Goal: Task Accomplishment & Management: Use online tool/utility

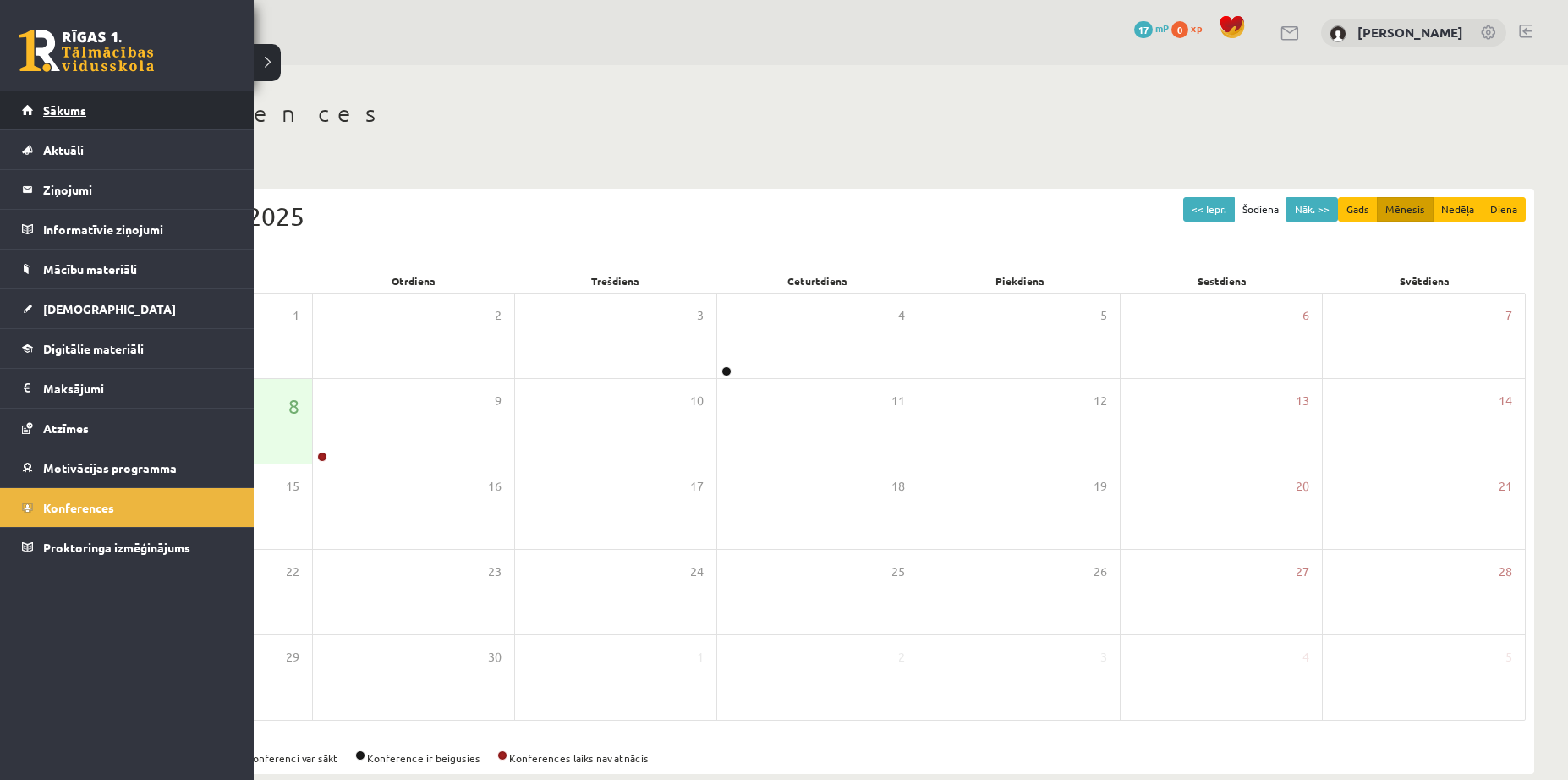
click at [36, 104] on link "Sākums" at bounding box center [127, 110] width 211 height 39
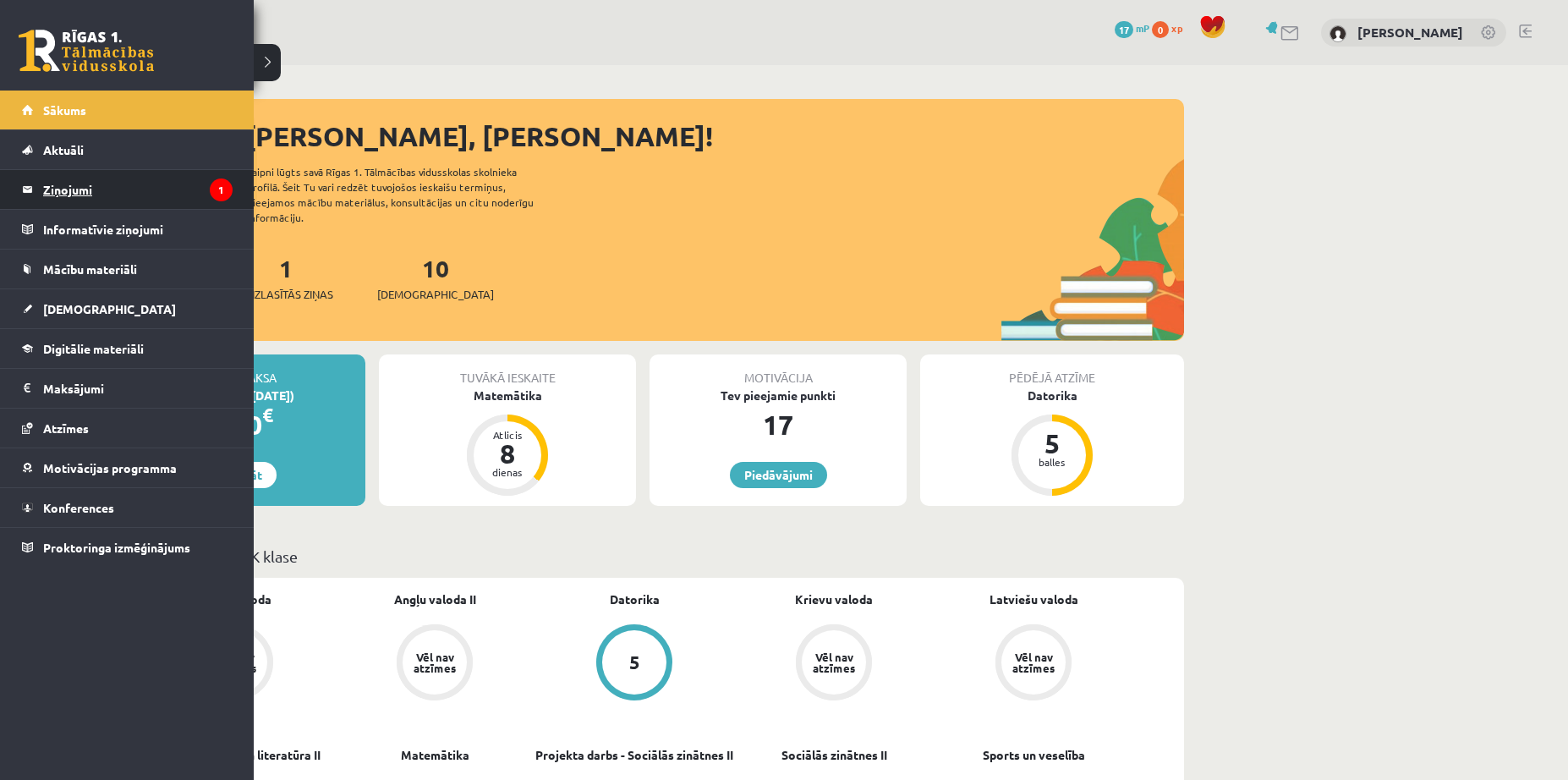
click at [145, 182] on legend "Ziņojumi 1" at bounding box center [138, 189] width 189 height 39
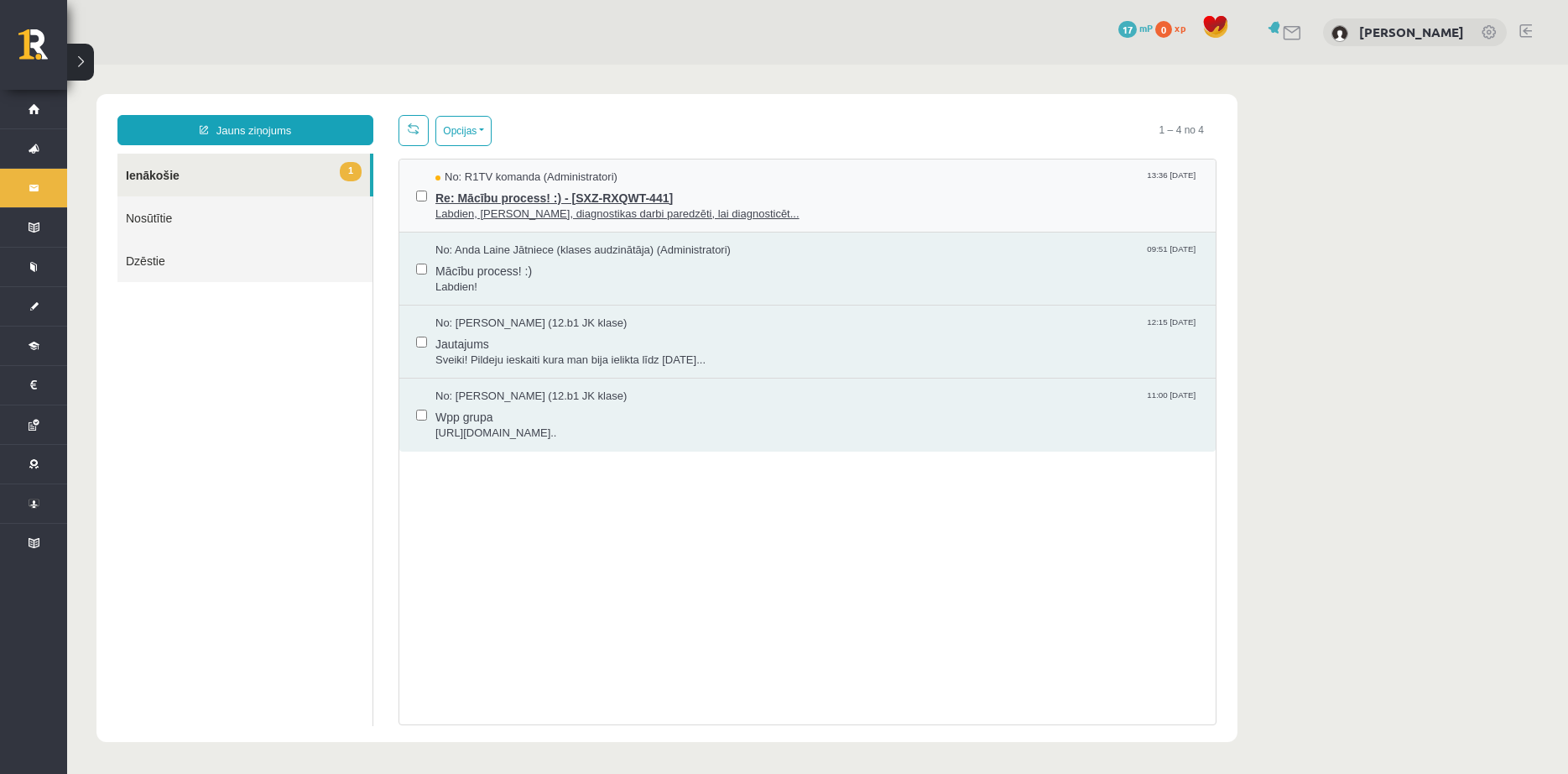
click at [513, 199] on span "Re: Mācību process! :) - [SXZ-RXQWT-441]" at bounding box center [817, 196] width 763 height 21
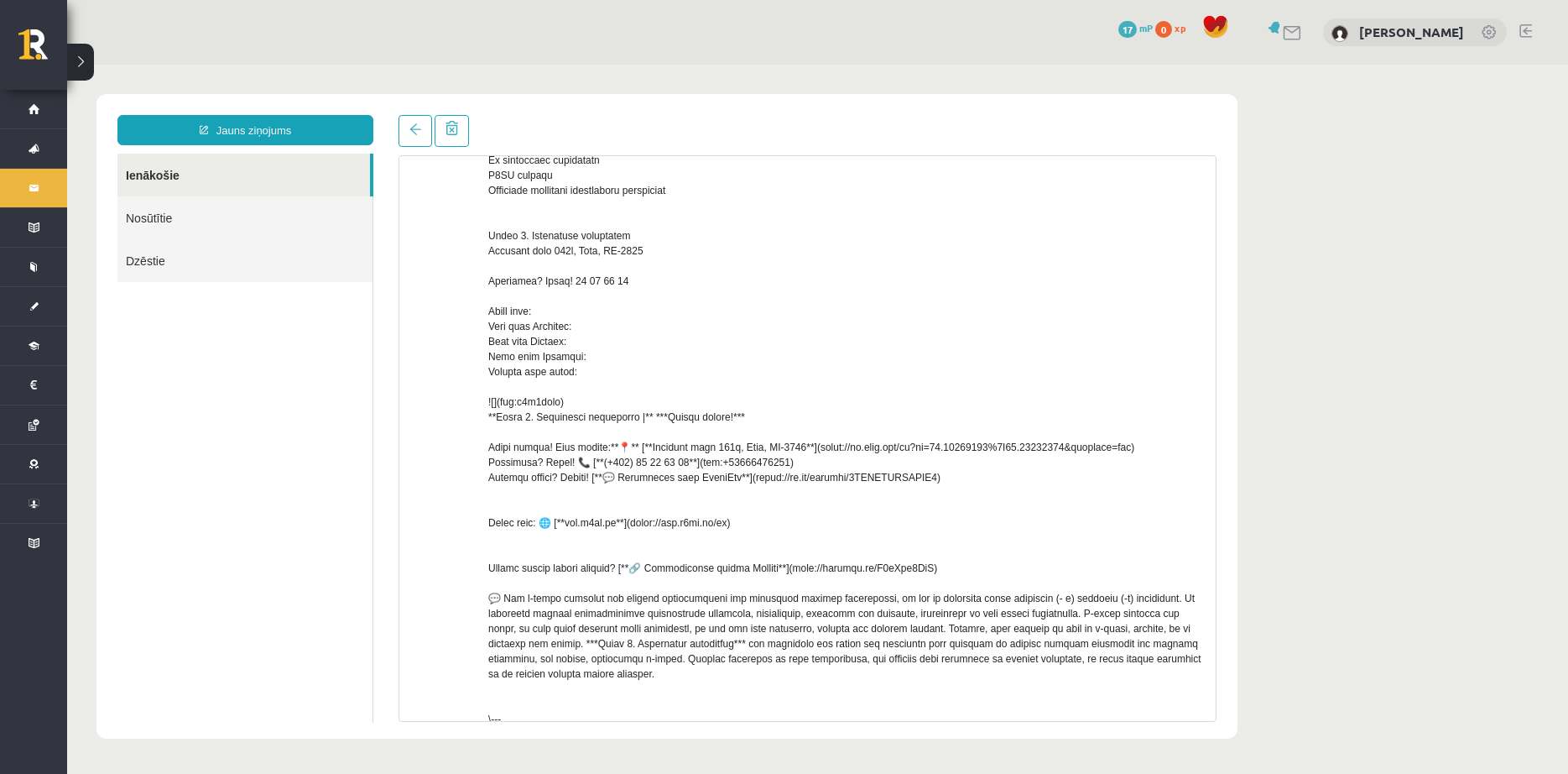
scroll to position [76, 0]
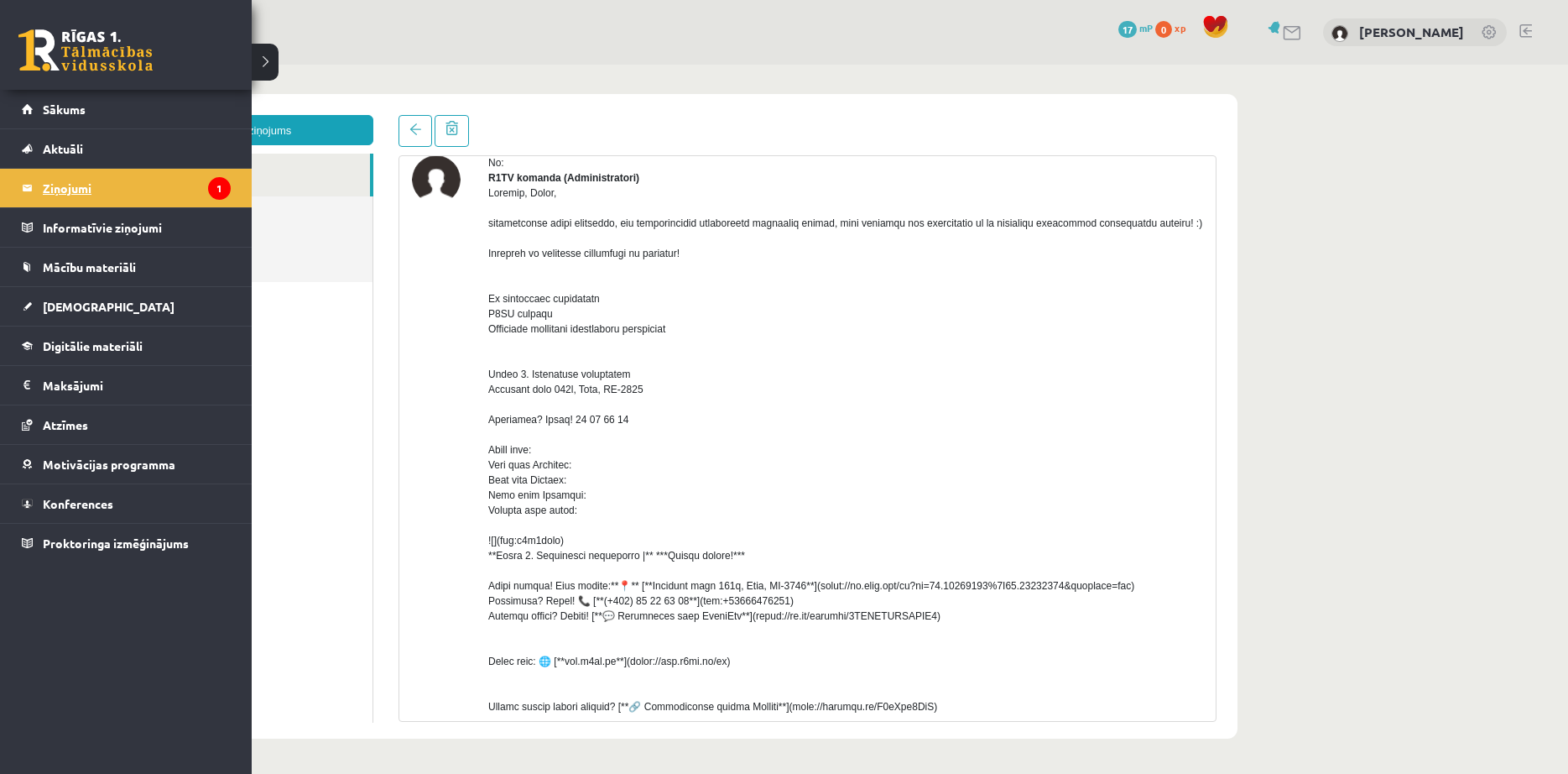
click at [127, 188] on legend "Ziņojumi 1" at bounding box center [137, 188] width 188 height 39
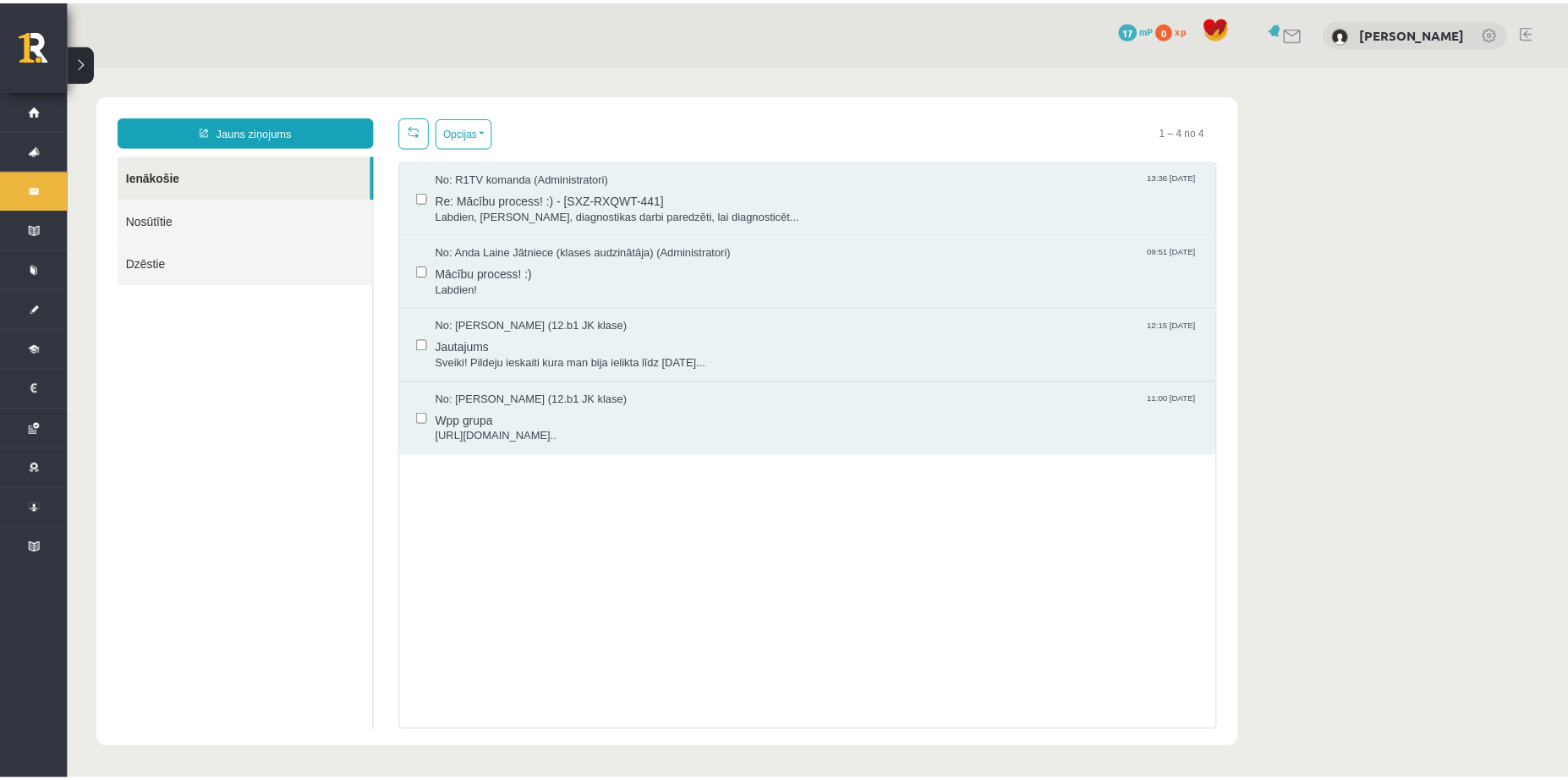
scroll to position [0, 0]
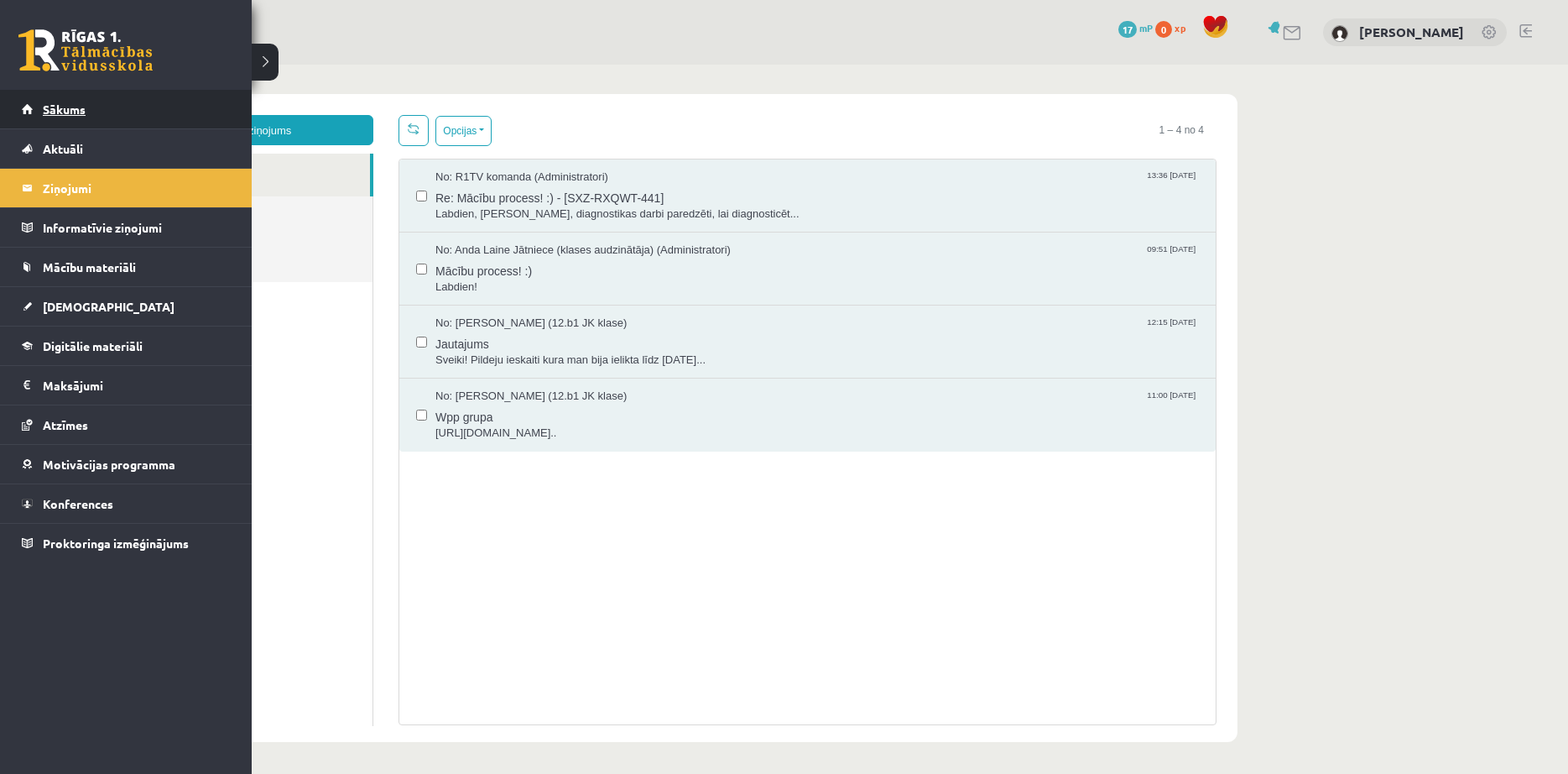
click at [44, 105] on span "Sākums" at bounding box center [64, 109] width 43 height 15
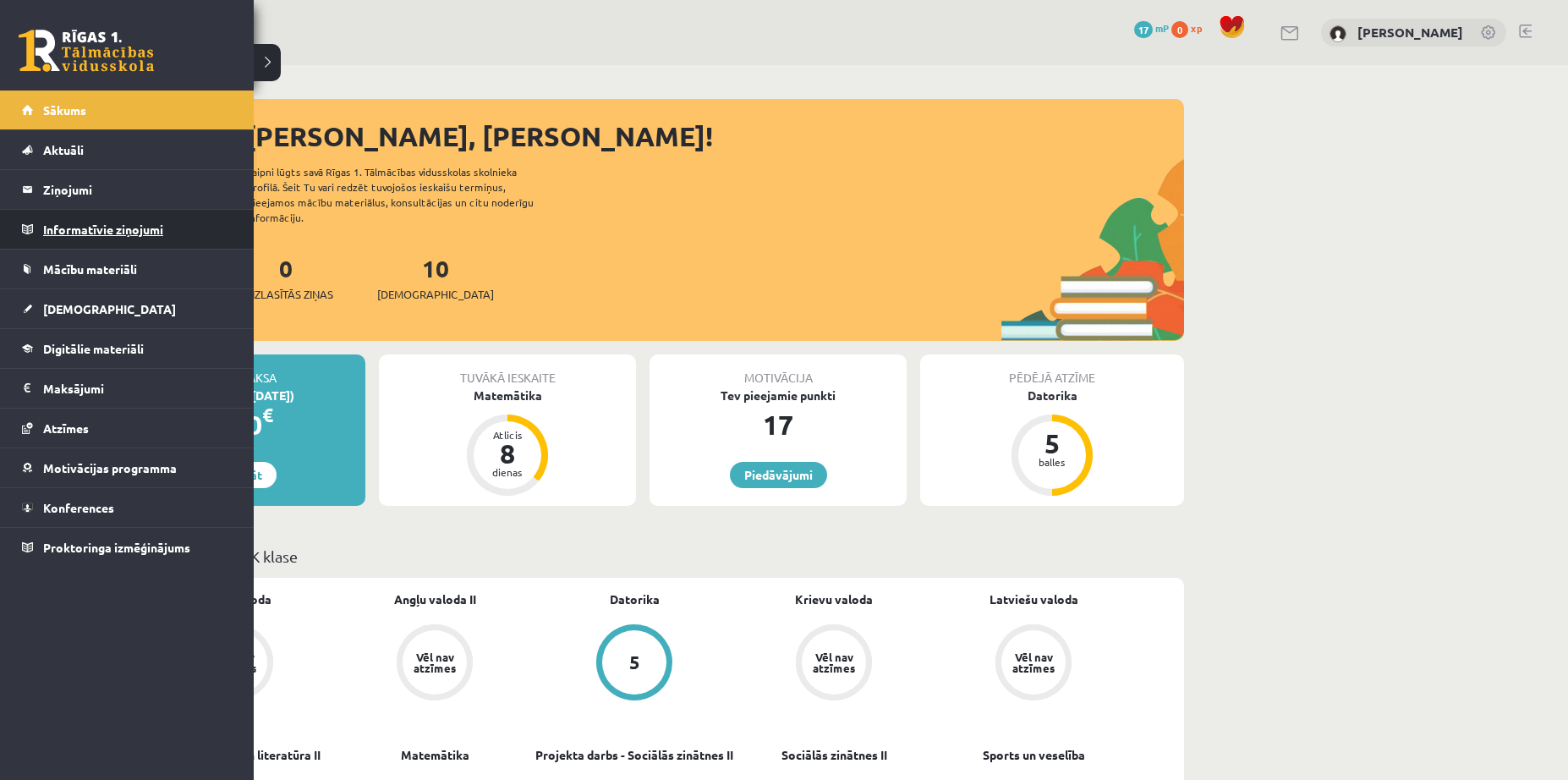
click at [57, 222] on legend "Informatīvie ziņojumi 0" at bounding box center [138, 229] width 189 height 39
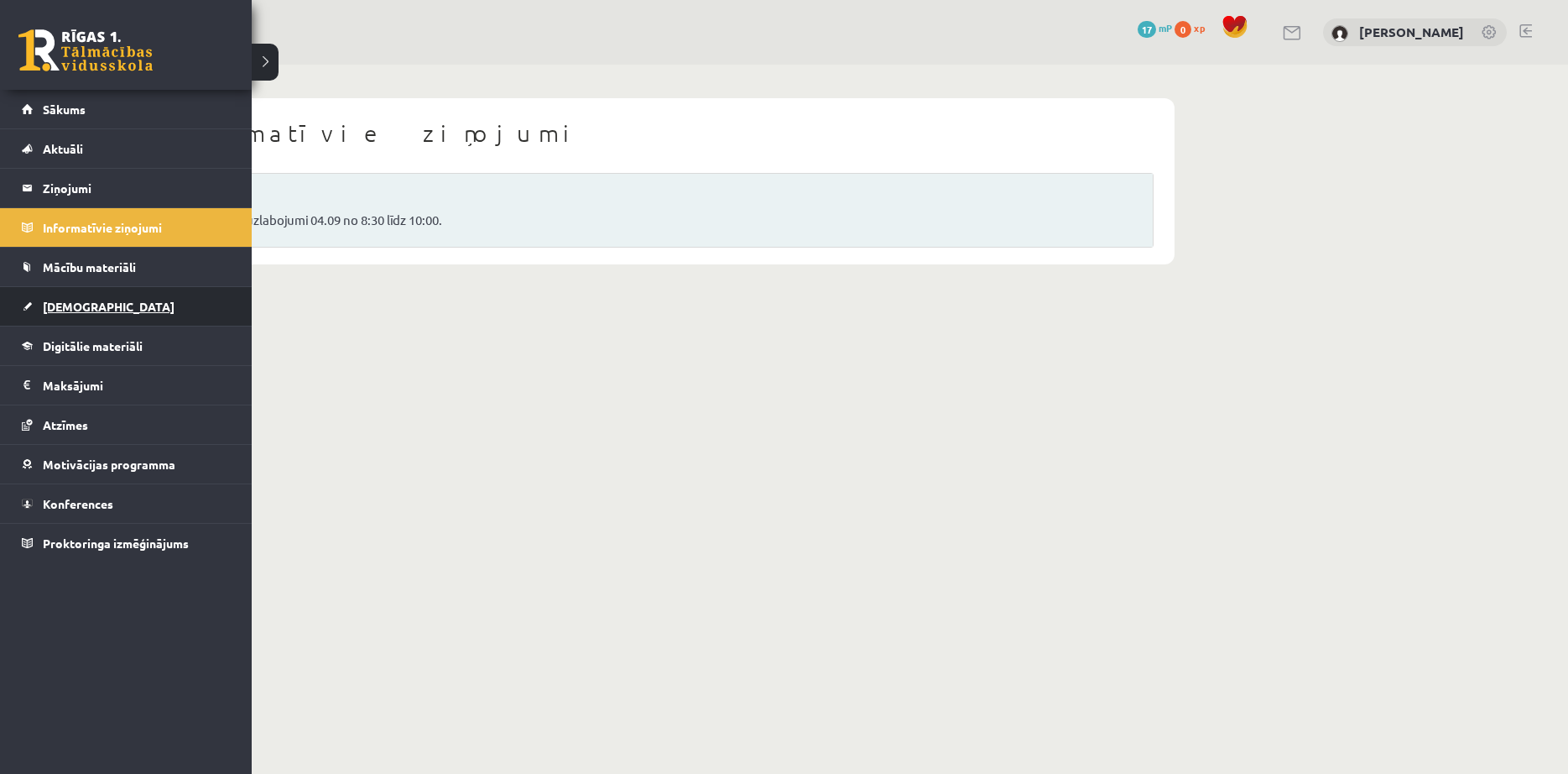
click at [83, 304] on span "[DEMOGRAPHIC_DATA]" at bounding box center [109, 306] width 132 height 15
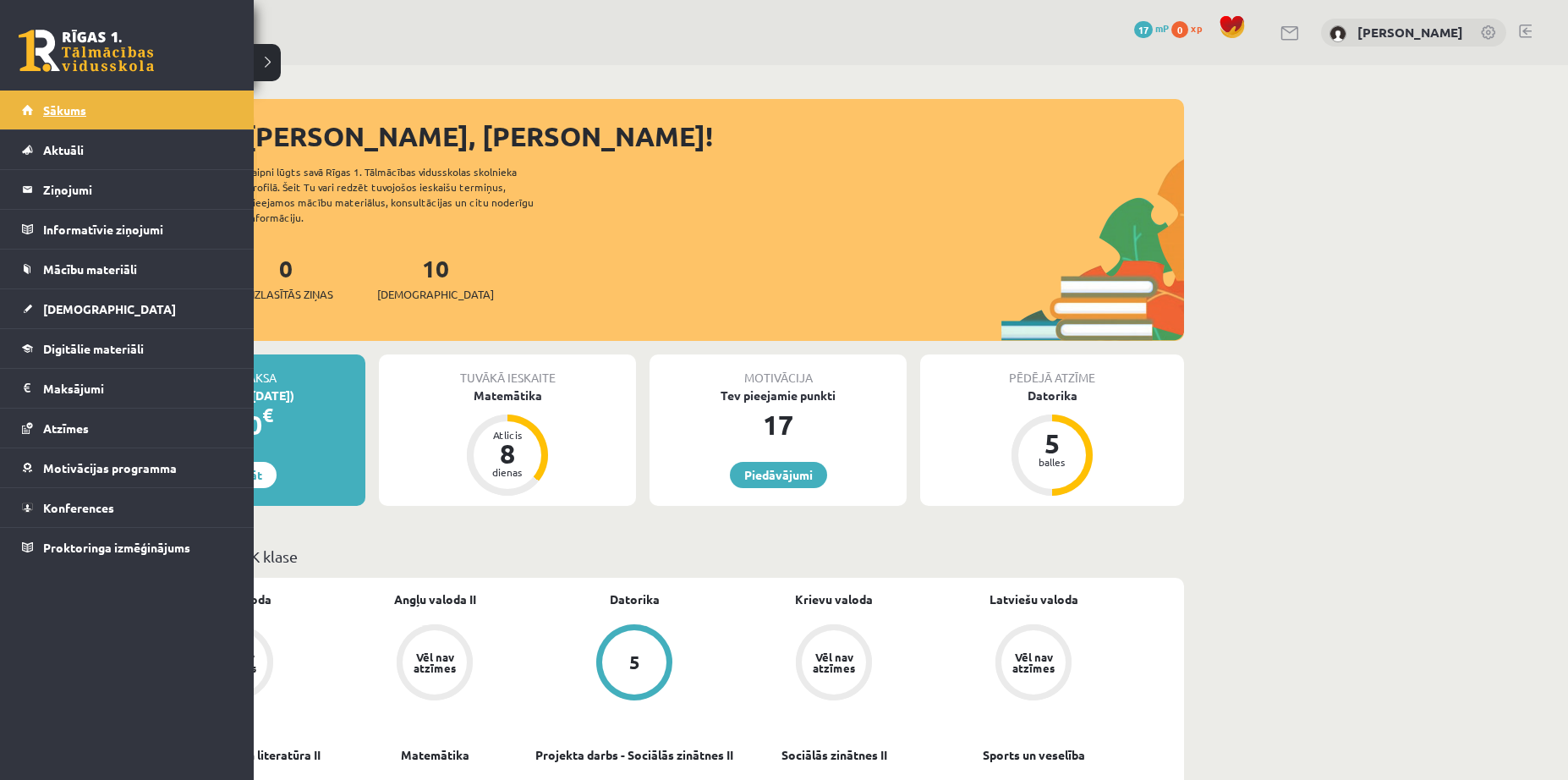
click at [33, 104] on link "Sākums" at bounding box center [127, 110] width 211 height 39
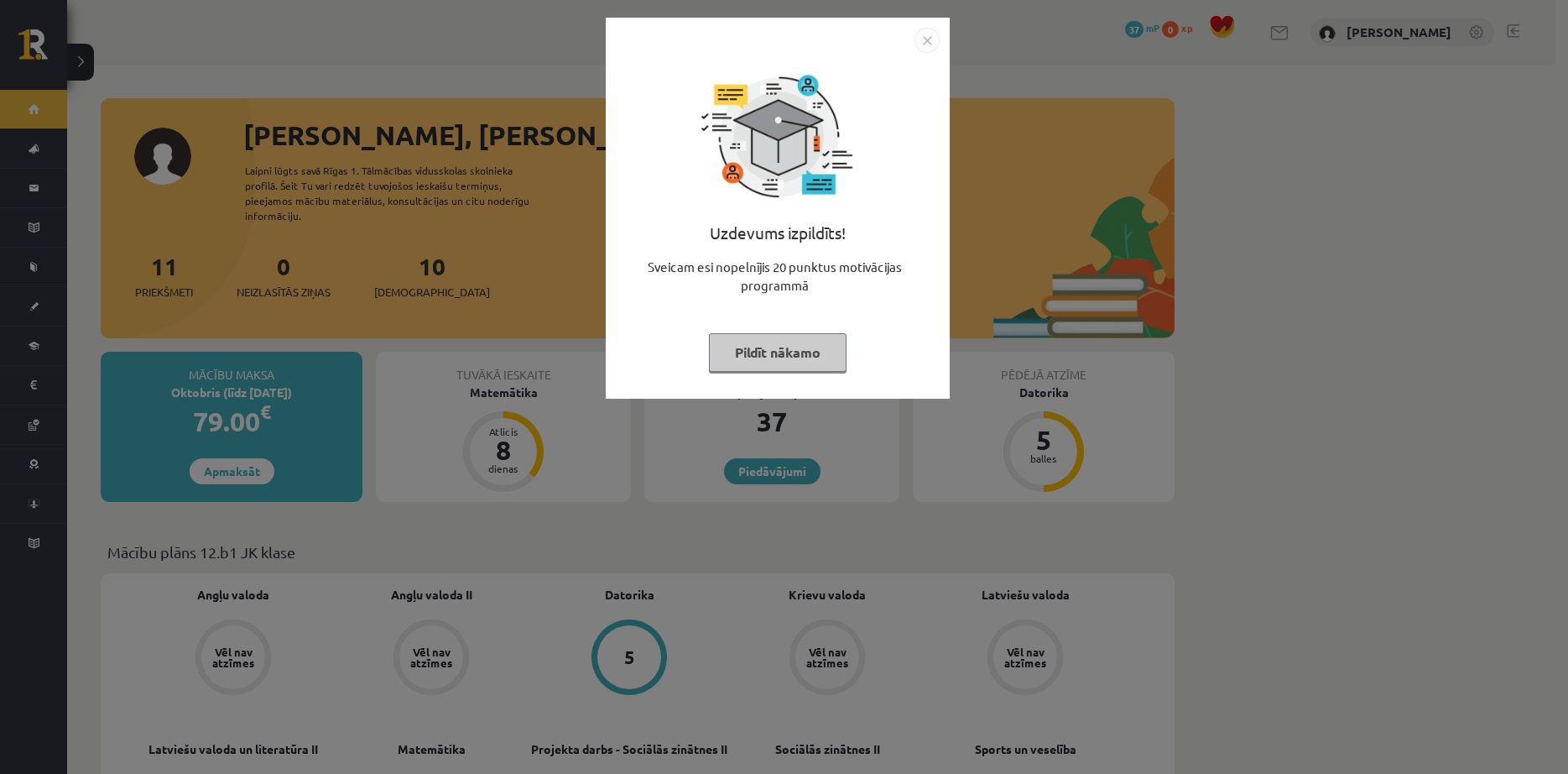
click at [767, 353] on button "Pildīt nākamo" at bounding box center [777, 352] width 138 height 39
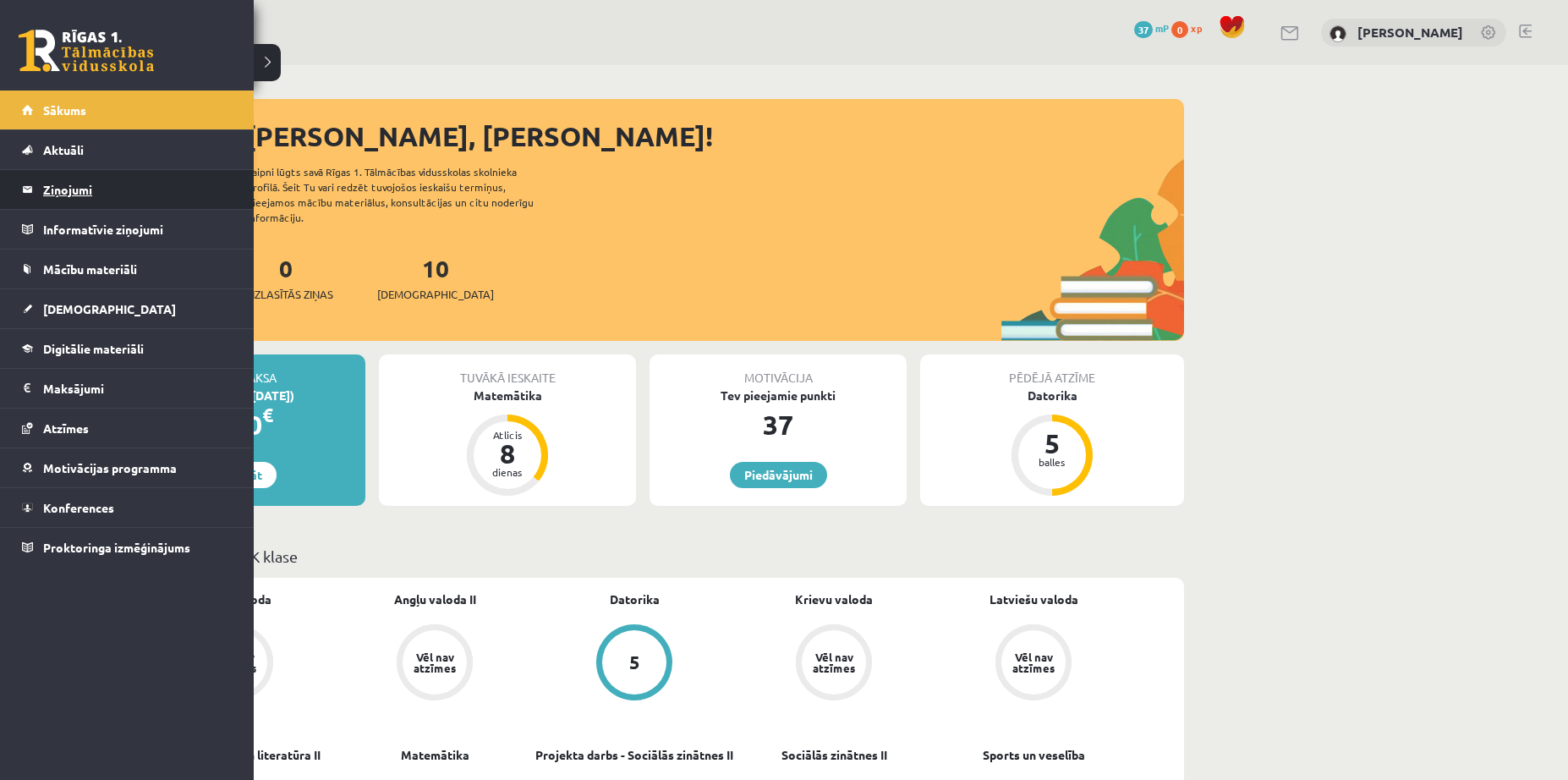
click at [48, 188] on legend "Ziņojumi 0" at bounding box center [138, 189] width 189 height 39
